Goal: Task Accomplishment & Management: Manage account settings

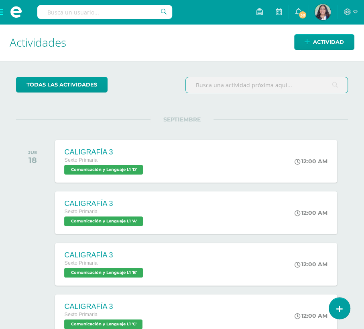
click at [240, 83] on input "text" at bounding box center [267, 85] width 162 height 16
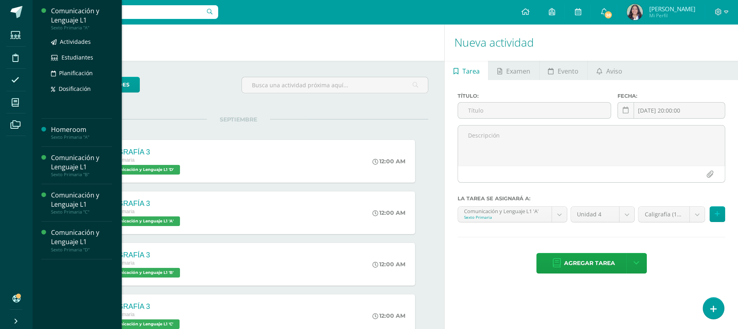
click at [71, 23] on div "Comunicación y Lenguaje L1" at bounding box center [81, 15] width 61 height 18
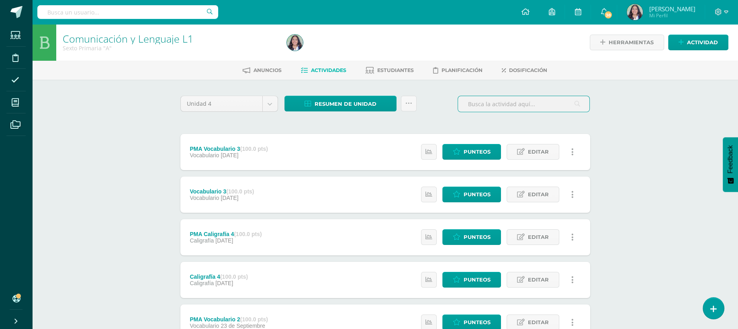
click at [530, 102] on input "text" at bounding box center [523, 104] width 131 height 16
click at [469, 97] on input "text" at bounding box center [523, 104] width 131 height 16
drag, startPoint x: 388, startPoint y: 77, endPoint x: 392, endPoint y: 68, distance: 9.9
click at [392, 68] on div "Anuncios Actividades Estudiantes Planificación Dosificación" at bounding box center [394, 70] width 725 height 19
click at [392, 68] on span "Estudiantes" at bounding box center [395, 70] width 37 height 6
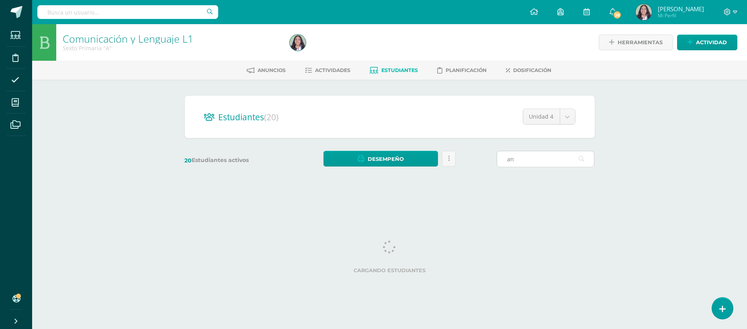
type input "a"
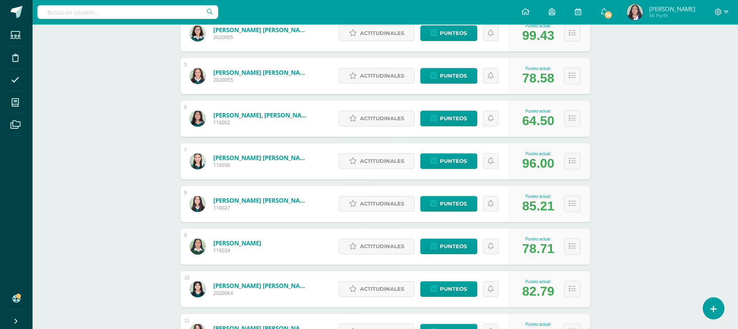
scroll to position [574, 0]
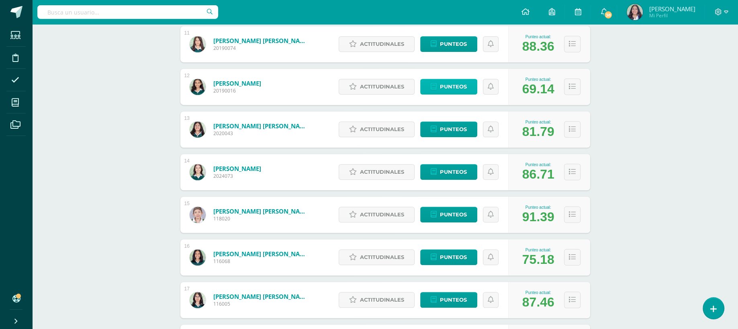
click at [451, 84] on span "Punteos" at bounding box center [453, 86] width 27 height 15
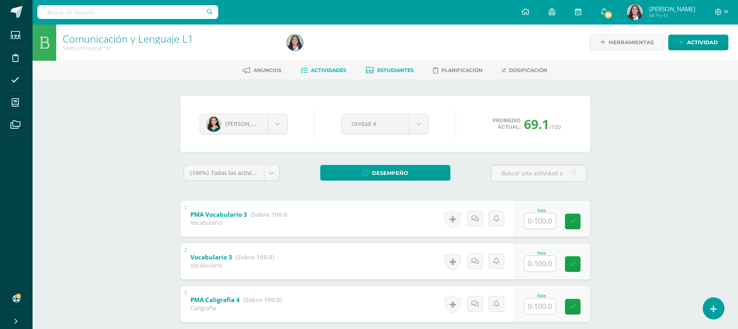
click at [313, 68] on span "Actividades" at bounding box center [328, 70] width 35 height 6
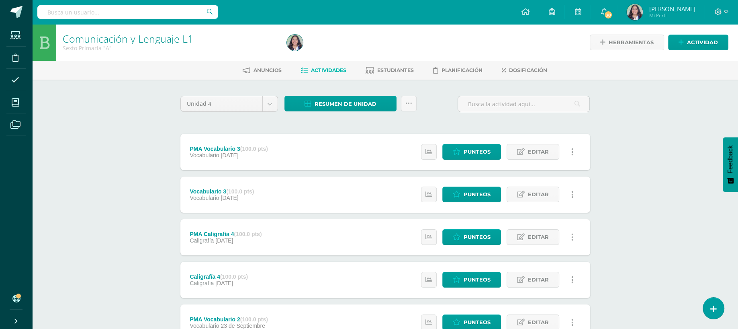
click at [399, 101] on div "Resumen de unidad Descargar como HTML Descargar como PDF Descargar como XLS Sub…" at bounding box center [350, 104] width 132 height 16
click at [406, 102] on icon at bounding box center [408, 103] width 7 height 7
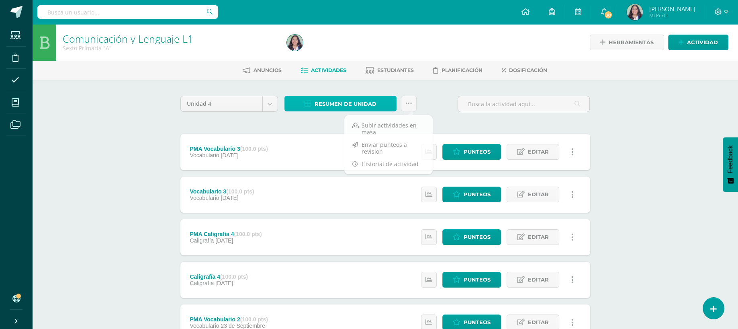
click at [357, 98] on span "Resumen de unidad" at bounding box center [346, 103] width 62 height 15
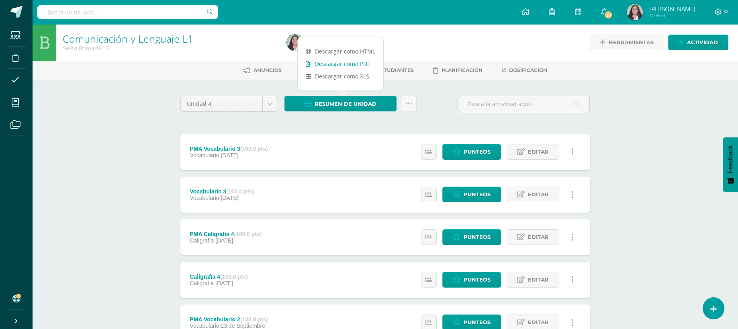
click at [365, 66] on link "Descargar como PDF" at bounding box center [341, 63] width 86 height 12
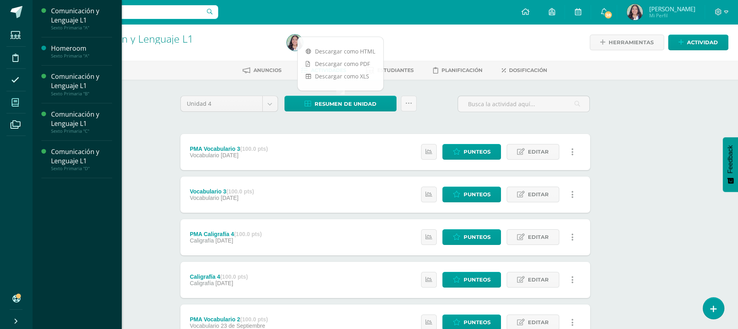
click at [13, 104] on icon at bounding box center [15, 102] width 7 height 8
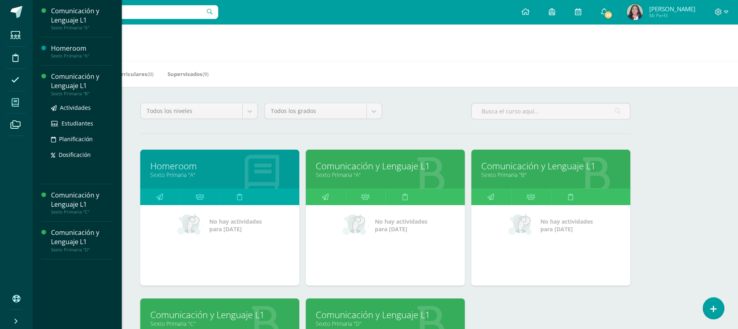
click at [65, 82] on div "Comunicación y Lenguaje L1" at bounding box center [81, 81] width 61 height 18
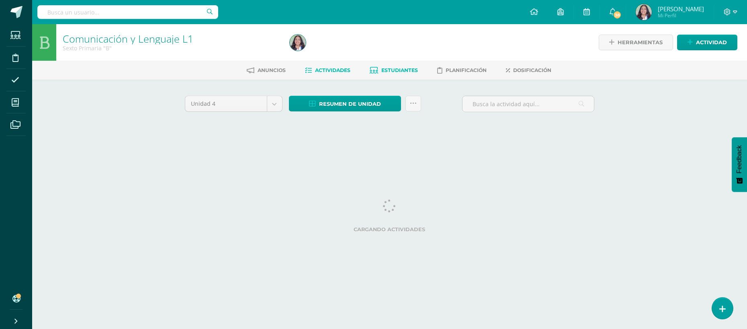
click at [402, 70] on span "Estudiantes" at bounding box center [400, 70] width 37 height 6
